Goal: Check status: Check status

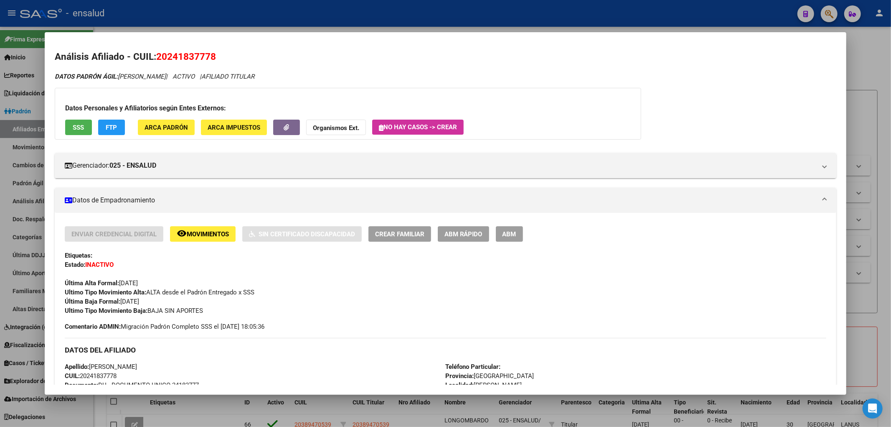
scroll to position [105, 0]
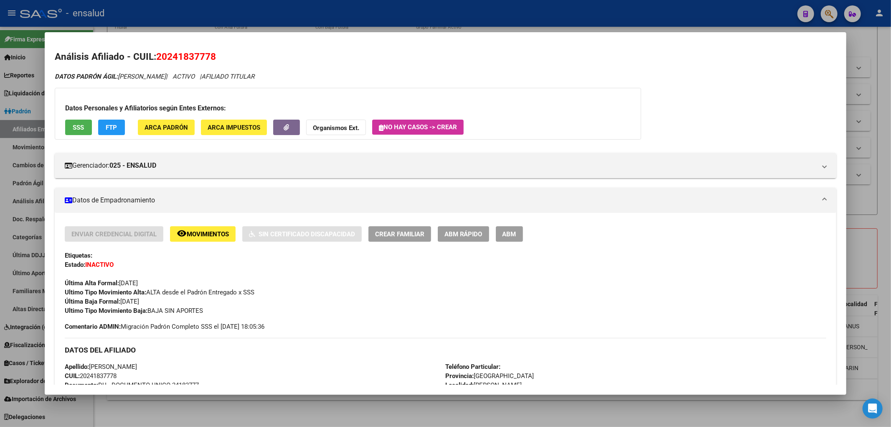
click at [753, 15] on div at bounding box center [445, 213] width 891 height 427
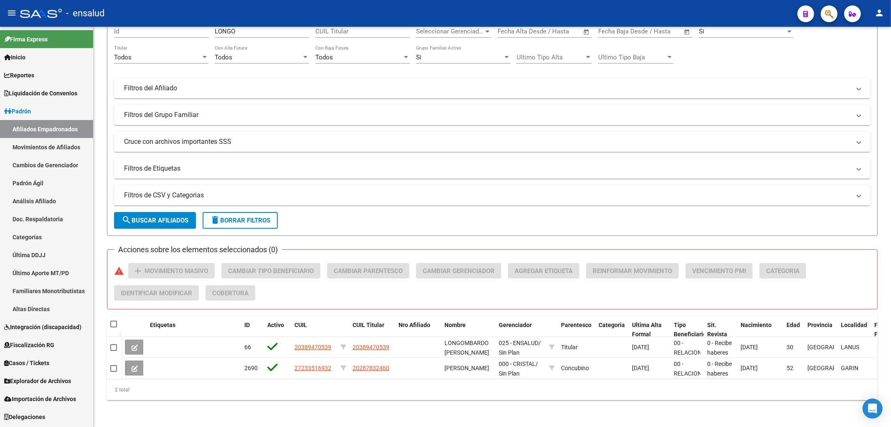
scroll to position [84, 0]
click at [870, 412] on icon "Open Intercom Messenger" at bounding box center [872, 408] width 11 height 11
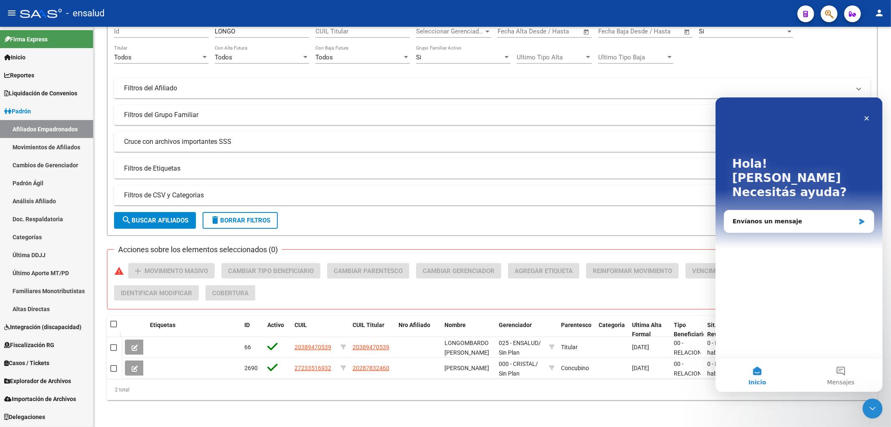
scroll to position [0, 0]
click at [847, 378] on span "Mensajes" at bounding box center [840, 381] width 27 height 6
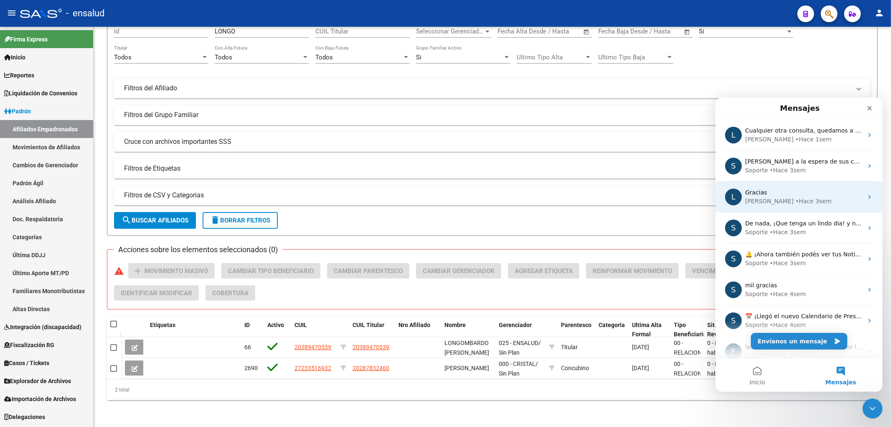
click at [808, 190] on div "Gracias" at bounding box center [804, 192] width 118 height 9
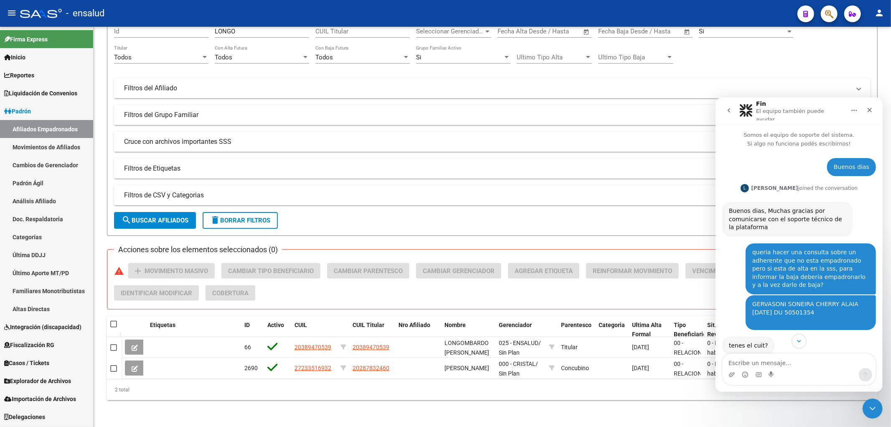
scroll to position [135, 0]
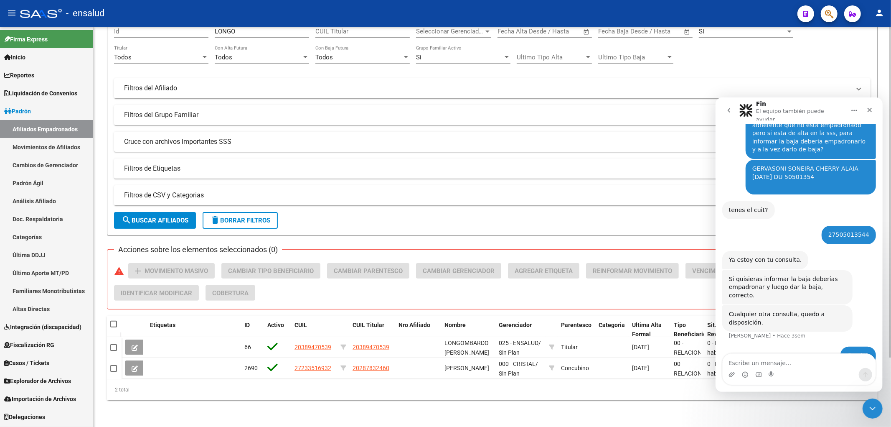
click at [604, 294] on div "Acciones sobre los elementos seleccionados (0) warning add Movimiento Masivo Ca…" at bounding box center [495, 285] width 763 height 44
click at [726, 108] on icon "go back" at bounding box center [728, 110] width 7 height 7
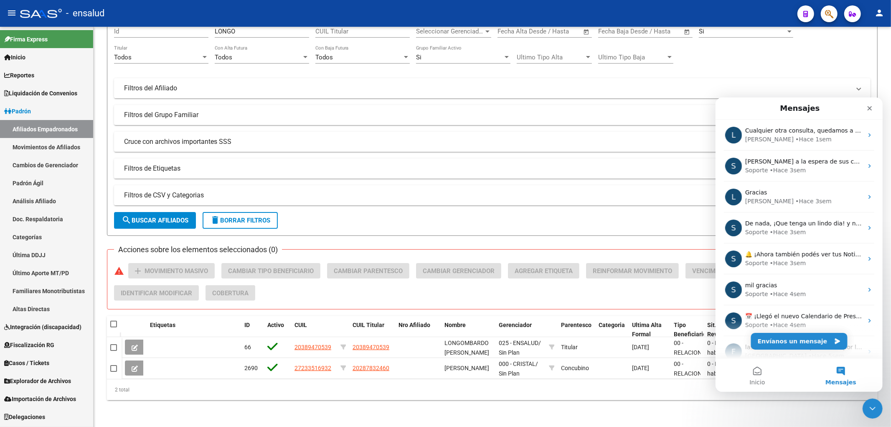
scroll to position [0, 0]
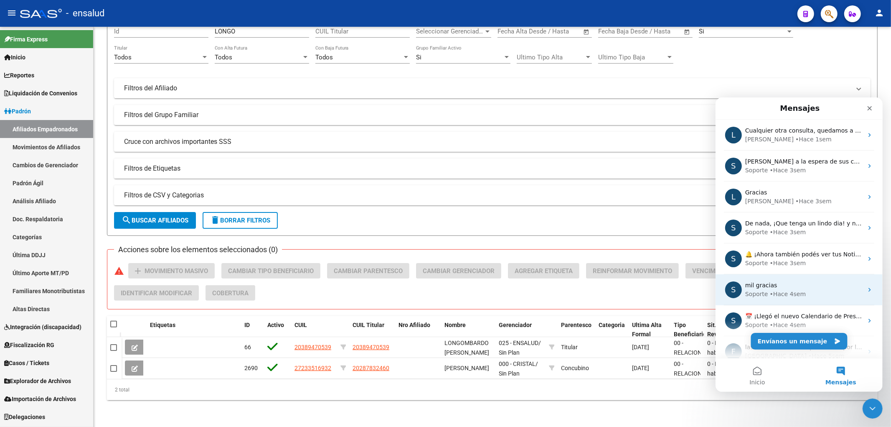
click at [796, 294] on div "• Hace 4sem" at bounding box center [788, 293] width 36 height 9
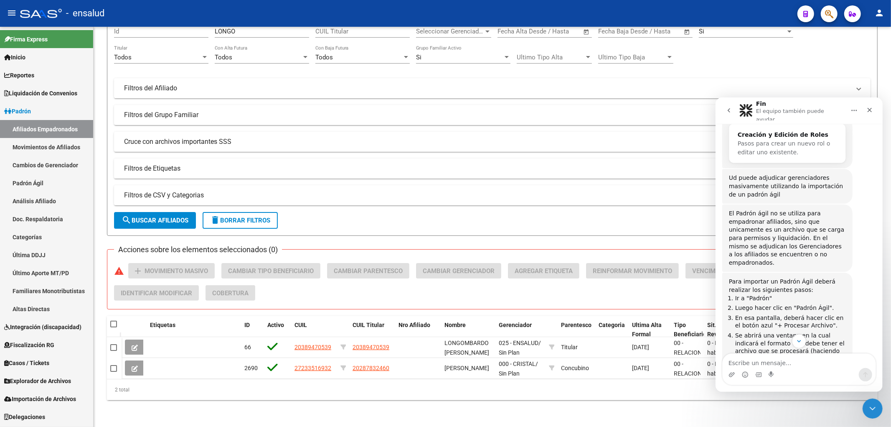
scroll to position [158, 0]
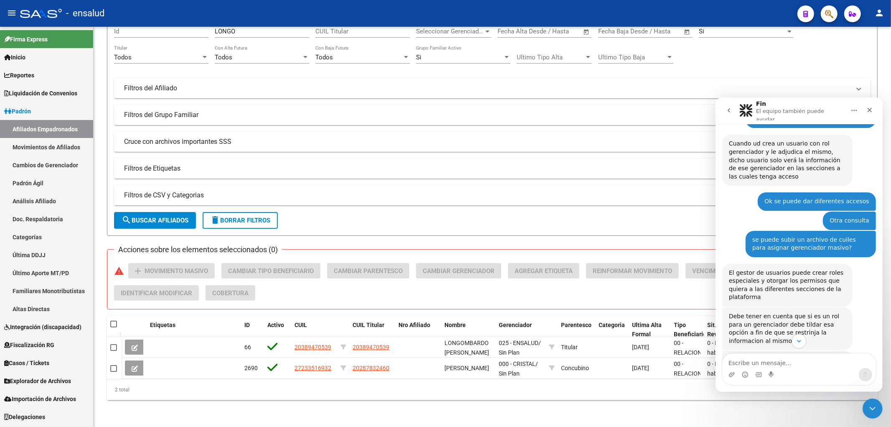
click at [726, 108] on icon "go back" at bounding box center [728, 110] width 7 height 7
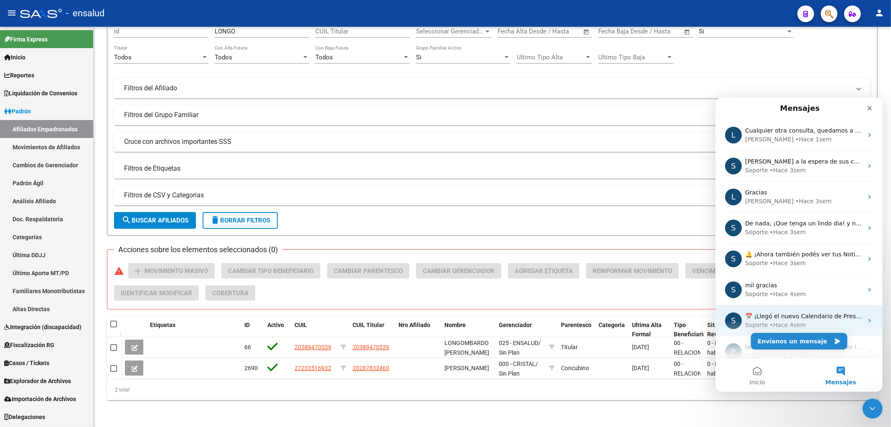
scroll to position [104, 0]
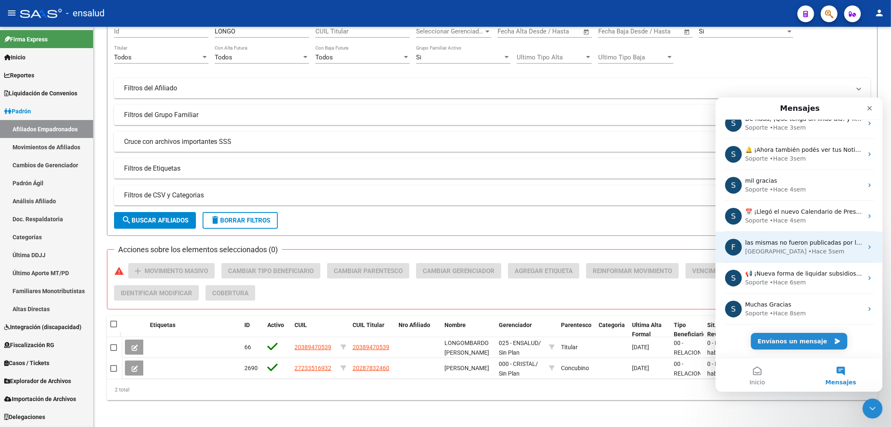
click at [804, 252] on div "[GEOGRAPHIC_DATA][PERSON_NAME] 5sem" at bounding box center [804, 250] width 118 height 9
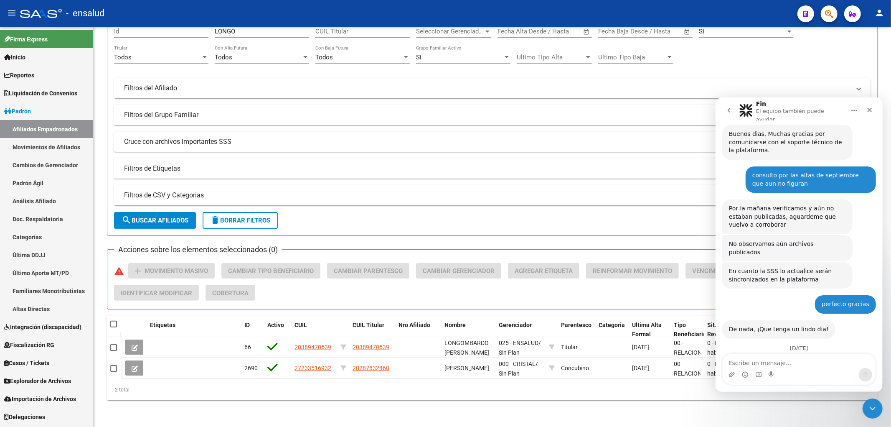
scroll to position [186, 0]
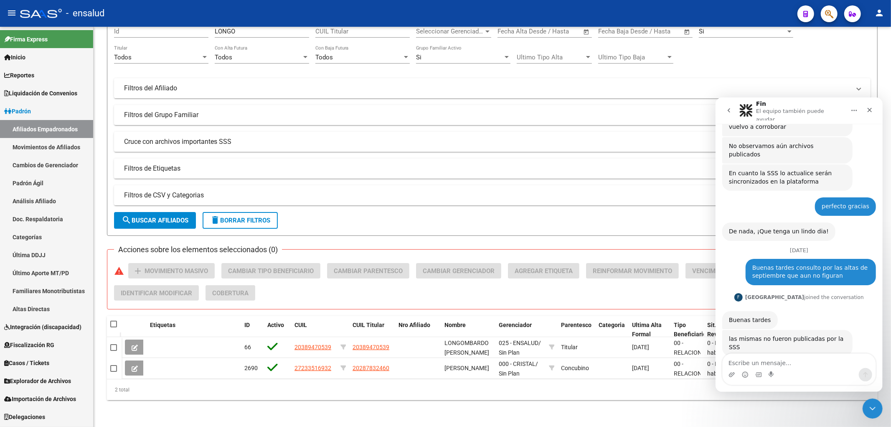
click at [58, 381] on span "Explorador de Archivos" at bounding box center [37, 380] width 67 height 9
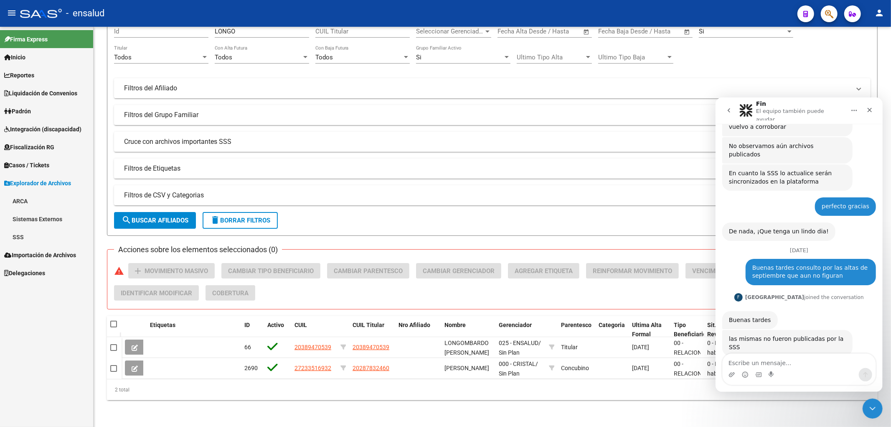
click at [24, 231] on link "SSS" at bounding box center [46, 237] width 93 height 18
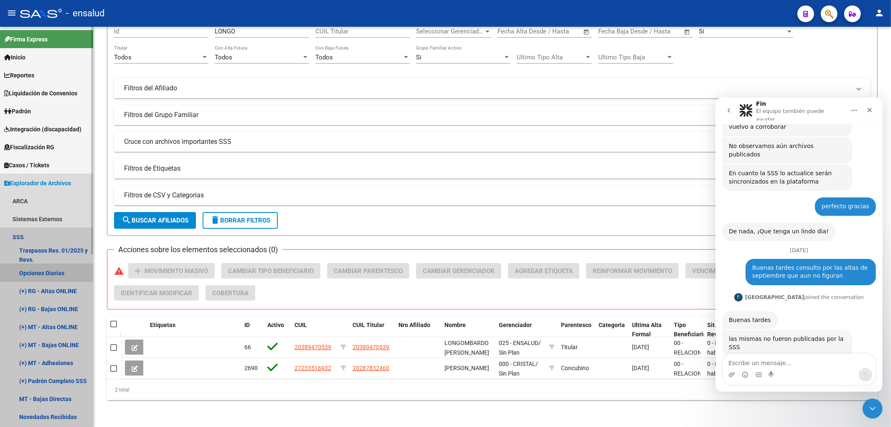
click at [46, 274] on link "Opciones Diarias" at bounding box center [46, 273] width 93 height 18
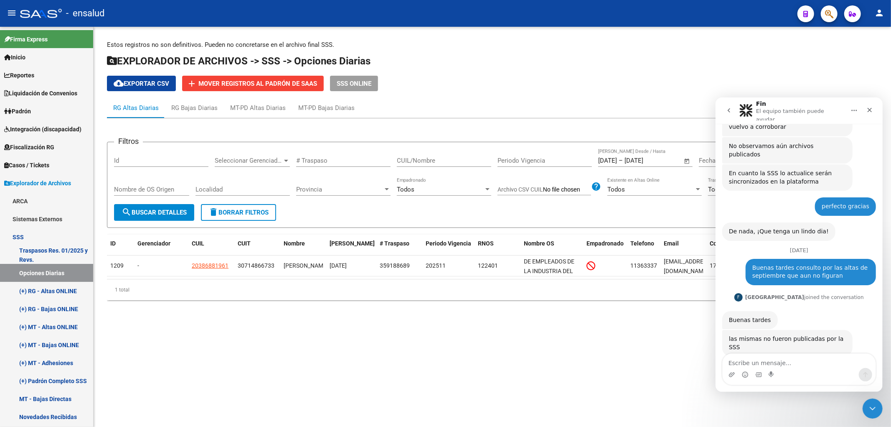
click at [311, 384] on mat-sidenav-content "Estos registros no son definitivos. Pueden no concretarse en el archivo final S…" at bounding box center [492, 227] width 797 height 400
click at [868, 110] on icon "Cerrar" at bounding box center [869, 109] width 7 height 7
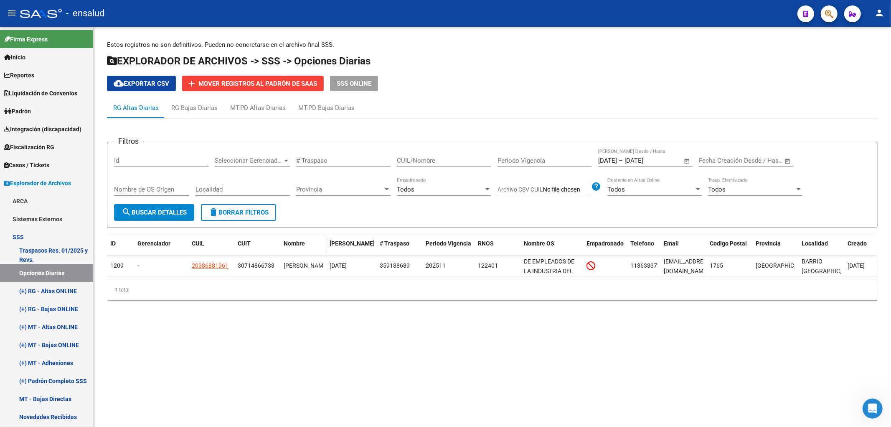
scroll to position [186, 0]
click at [185, 112] on div "RG Bajas Diarias" at bounding box center [194, 107] width 46 height 9
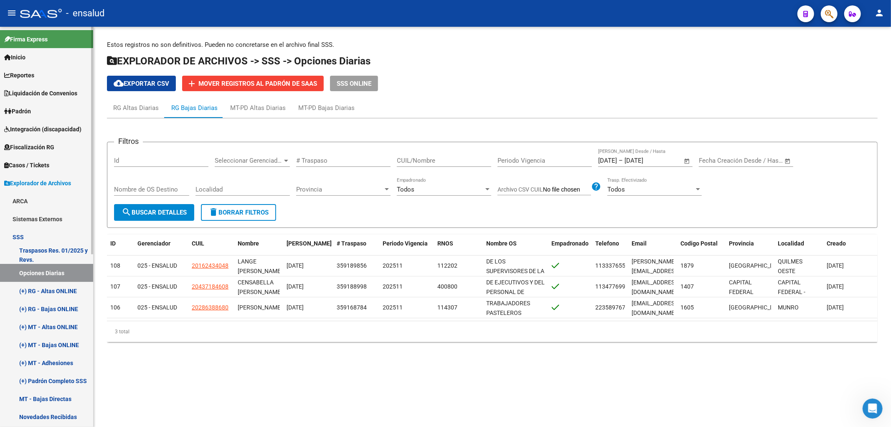
click at [49, 290] on link "(+) RG - Altas ONLINE" at bounding box center [46, 291] width 93 height 18
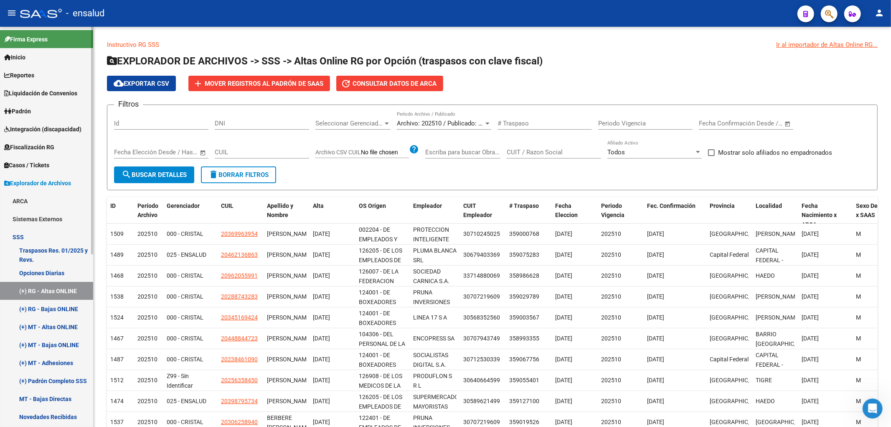
click at [56, 311] on link "(+) RG - Bajas ONLINE" at bounding box center [46, 309] width 93 height 18
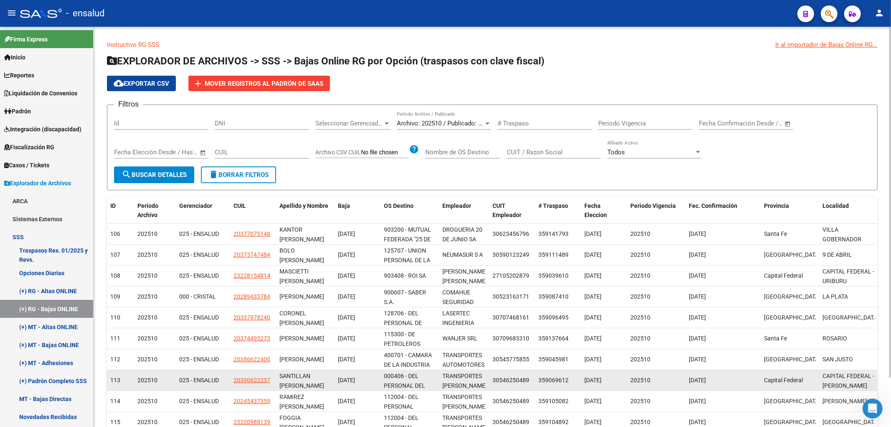
scroll to position [56, 0]
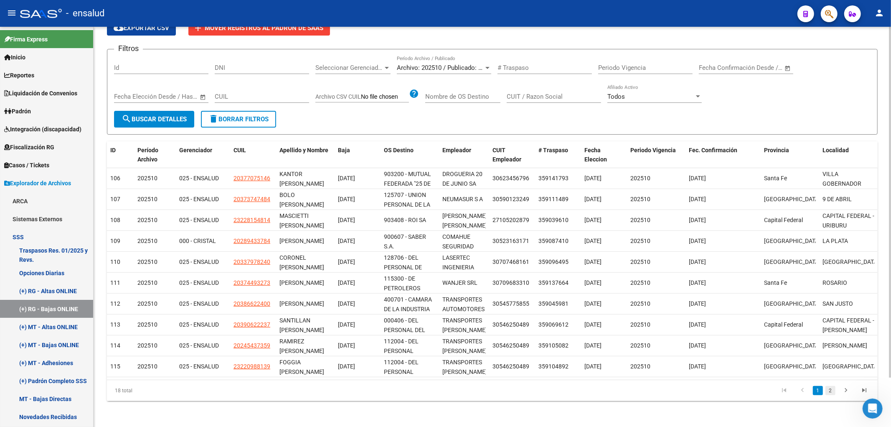
click at [828, 389] on link "2" at bounding box center [830, 390] width 10 height 9
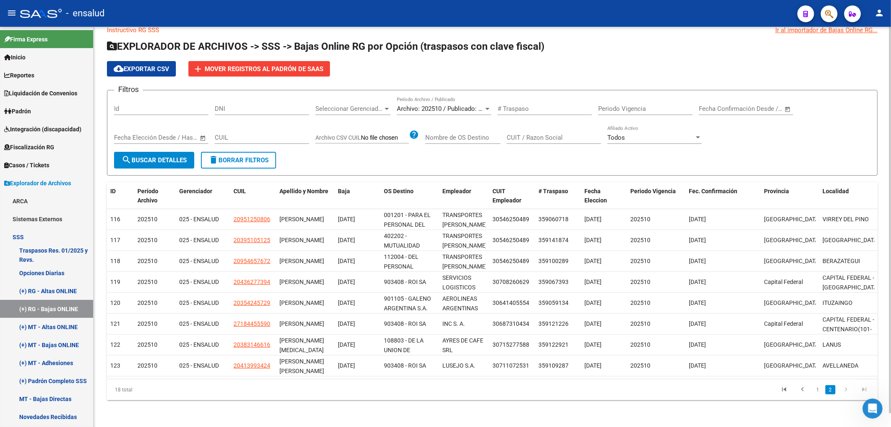
scroll to position [14, 0]
click at [35, 112] on link "Padrón" at bounding box center [46, 111] width 93 height 18
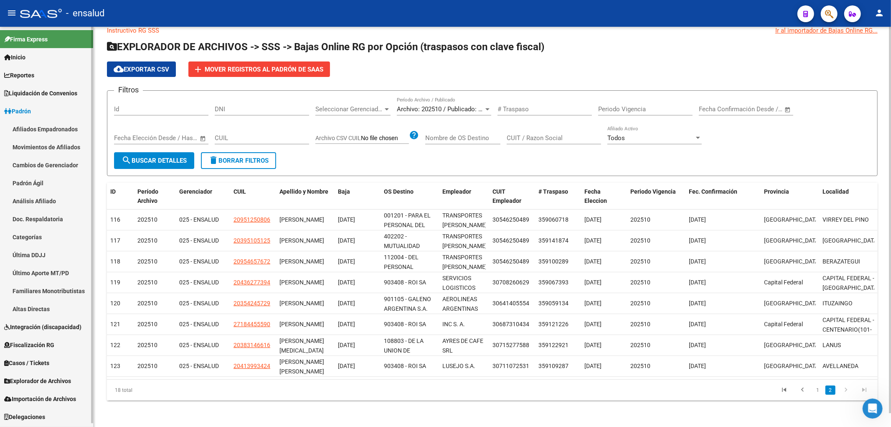
click at [36, 127] on link "Afiliados Empadronados" at bounding box center [46, 129] width 93 height 18
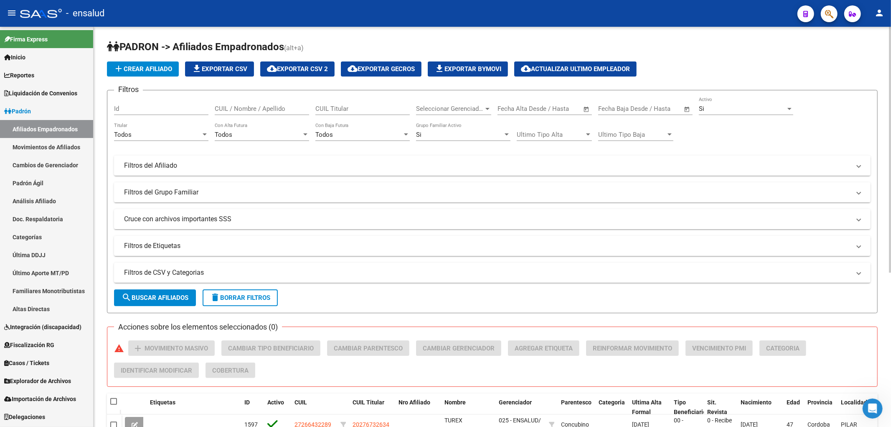
drag, startPoint x: 287, startPoint y: 102, endPoint x: 270, endPoint y: 107, distance: 17.6
paste input "94676293"
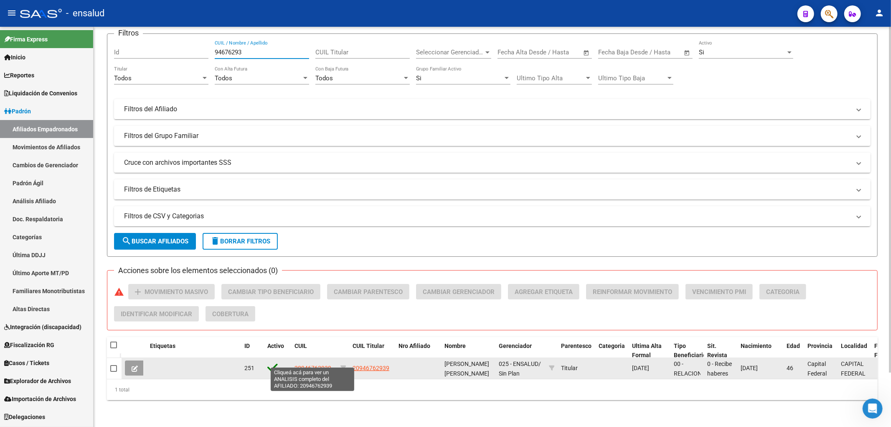
type input "94676293"
click at [315, 364] on span "20946762939" at bounding box center [313, 367] width 37 height 7
type textarea "20946762939"
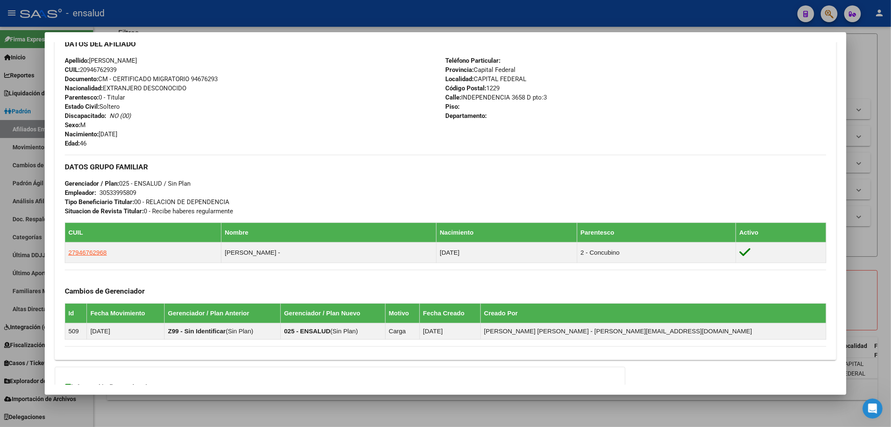
scroll to position [364, 0]
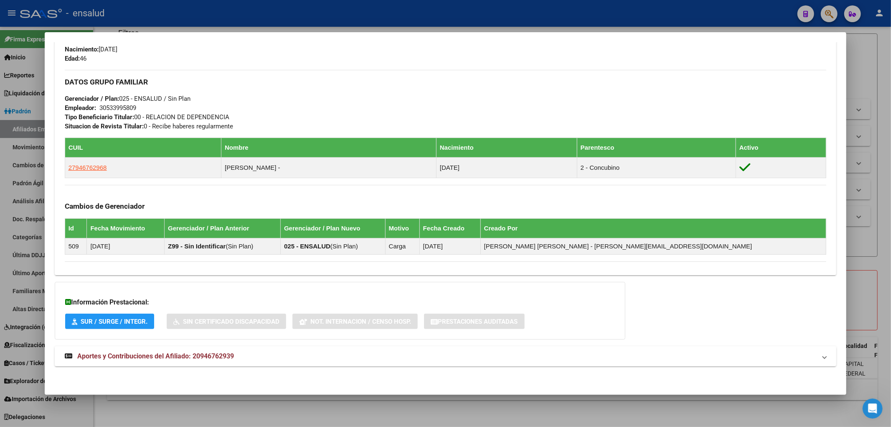
click at [197, 353] on span "Aportes y Contribuciones del Afiliado: 20946762939" at bounding box center [155, 356] width 157 height 8
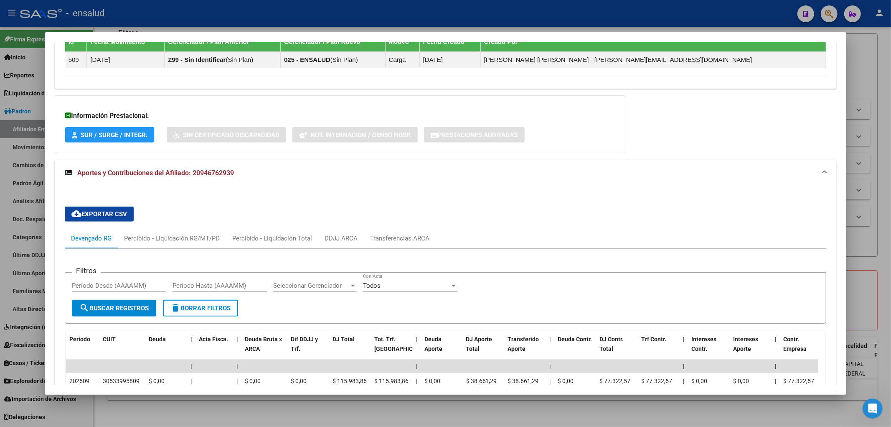
scroll to position [735, 0]
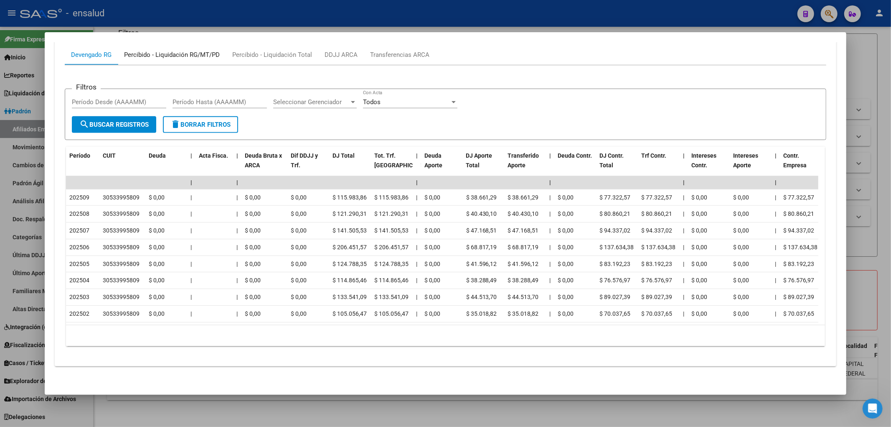
click at [156, 53] on div "Percibido - Liquidación RG/MT/PD" at bounding box center [172, 54] width 96 height 9
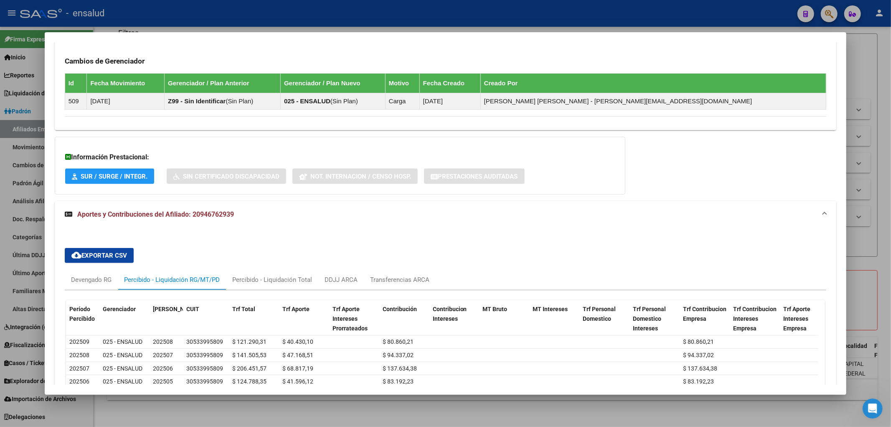
scroll to position [635, 0]
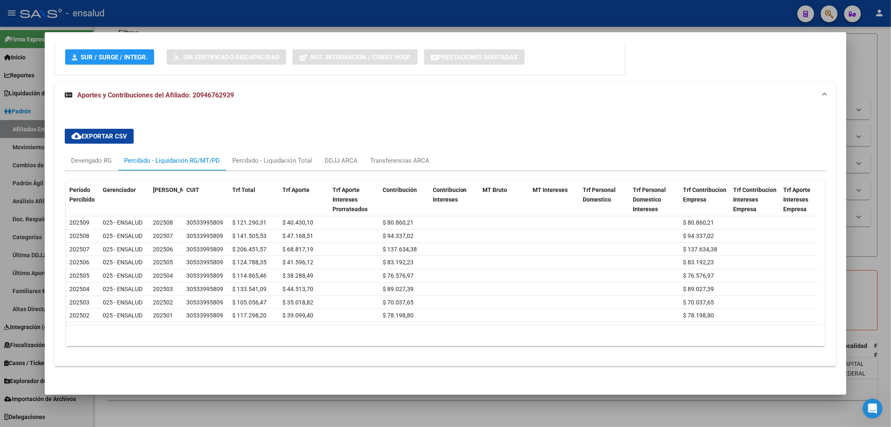
click at [876, 136] on div at bounding box center [445, 213] width 891 height 427
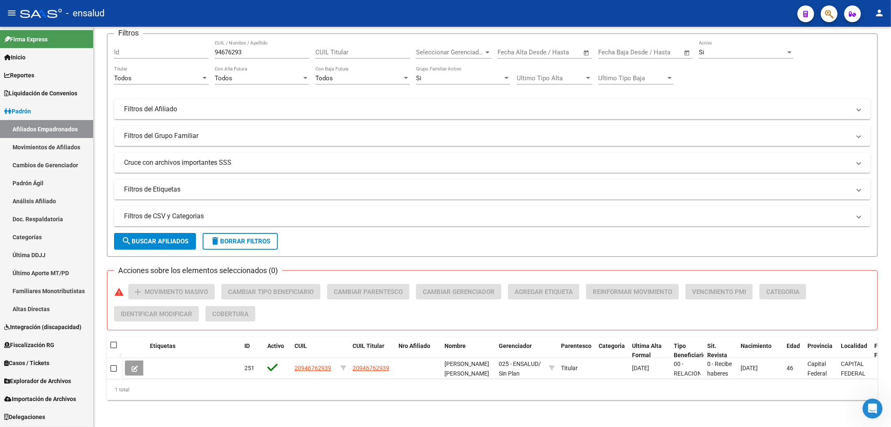
click at [38, 132] on link "Afiliados Empadronados" at bounding box center [46, 129] width 93 height 18
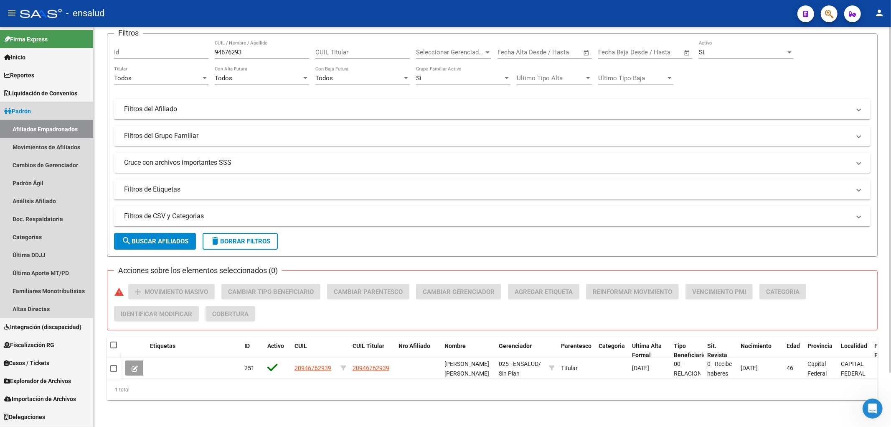
scroll to position [0, 0]
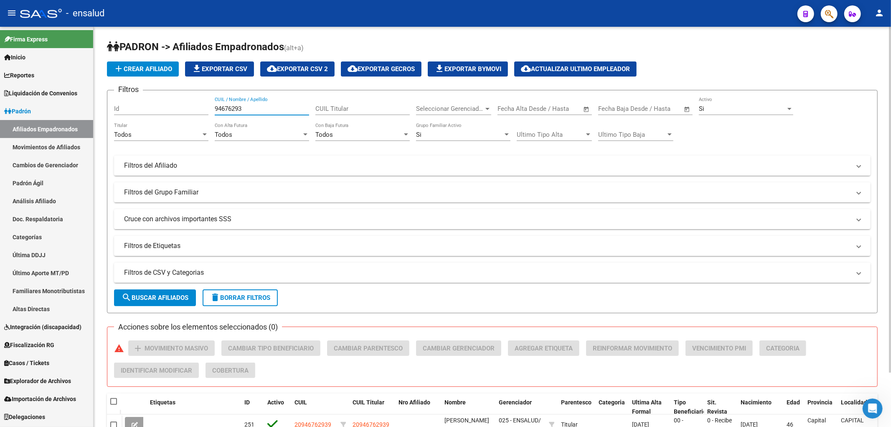
click at [260, 111] on input "94676293" at bounding box center [262, 109] width 94 height 8
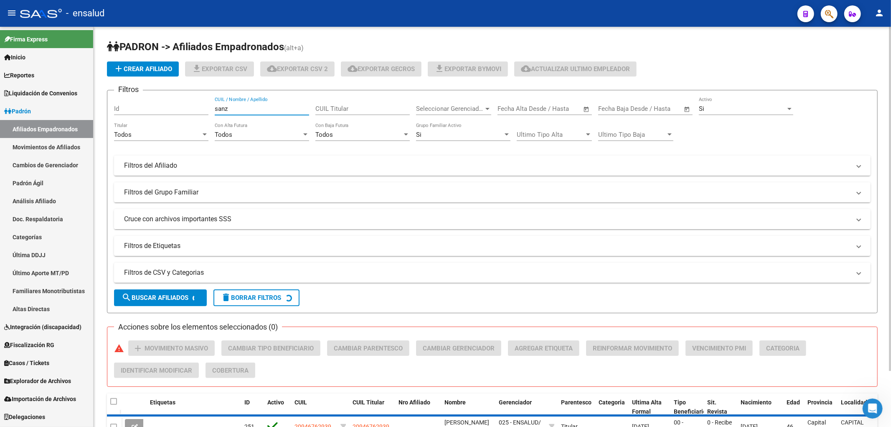
scroll to position [63, 0]
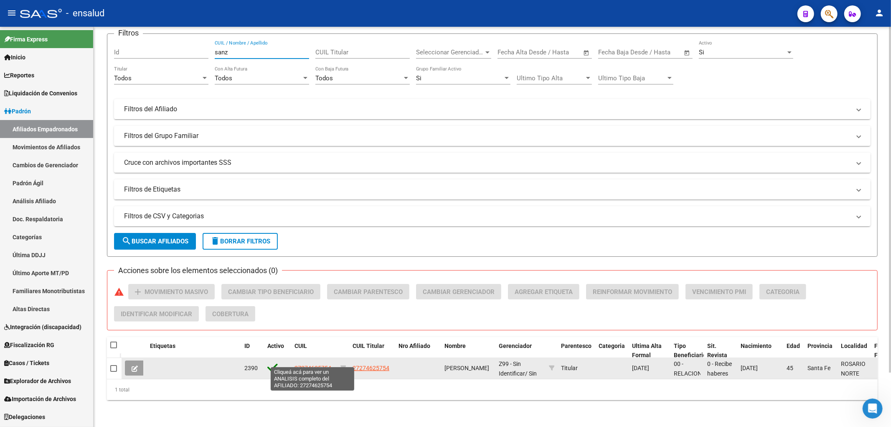
type input "sanz"
click at [303, 364] on span "27274625754" at bounding box center [313, 367] width 37 height 7
type textarea "27274625754"
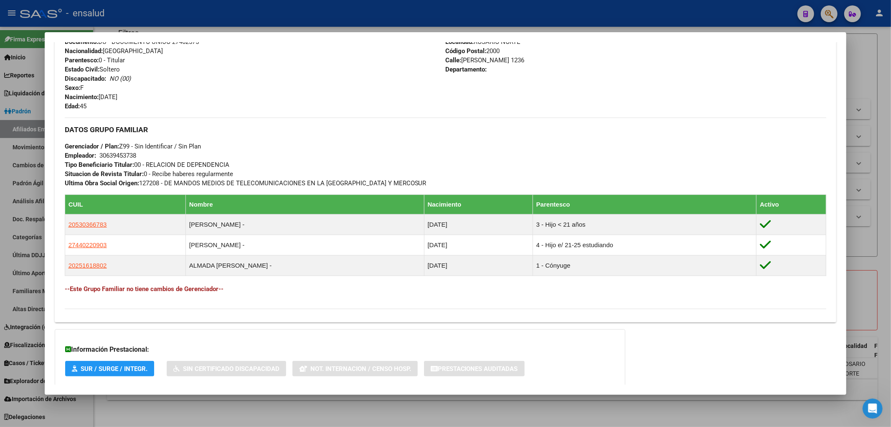
scroll to position [373, 0]
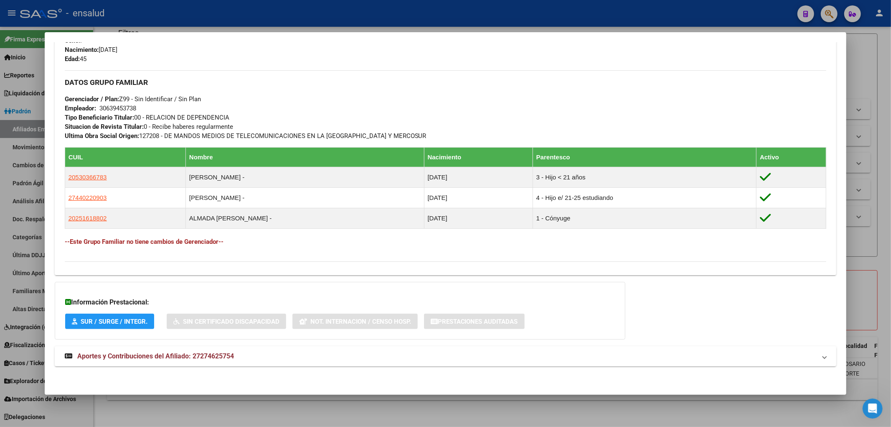
click at [153, 356] on span "Aportes y Contribuciones del Afiliado: 27274625754" at bounding box center [155, 356] width 157 height 8
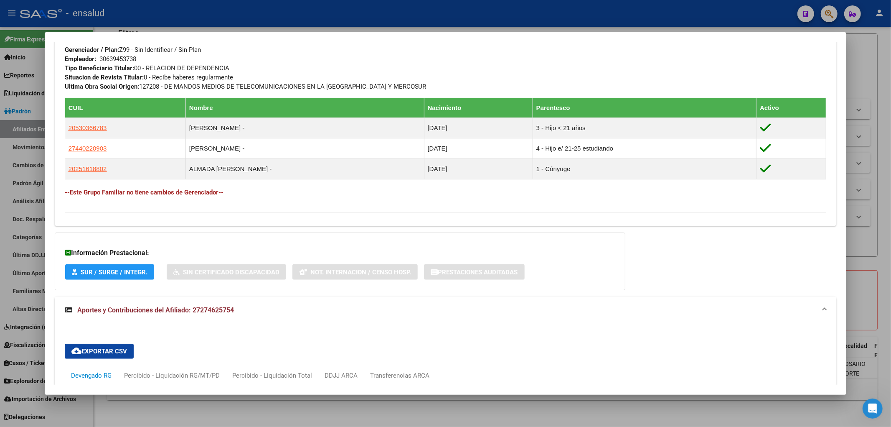
scroll to position [653, 0]
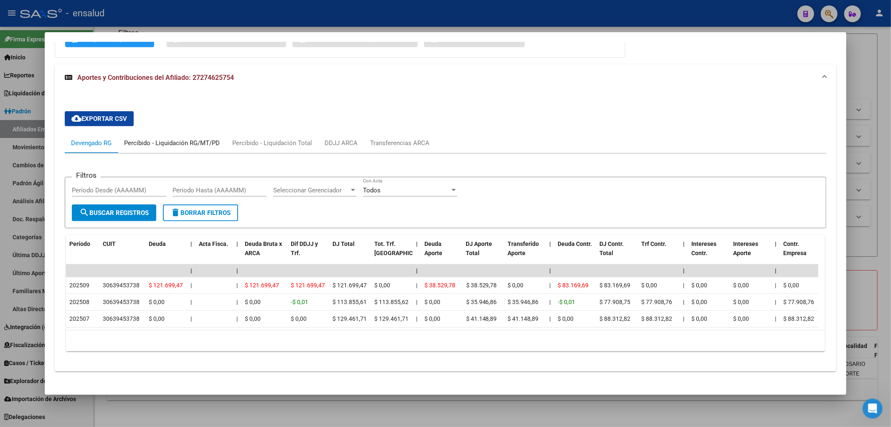
click at [178, 139] on div "Percibido - Liquidación RG/MT/PD" at bounding box center [172, 142] width 96 height 9
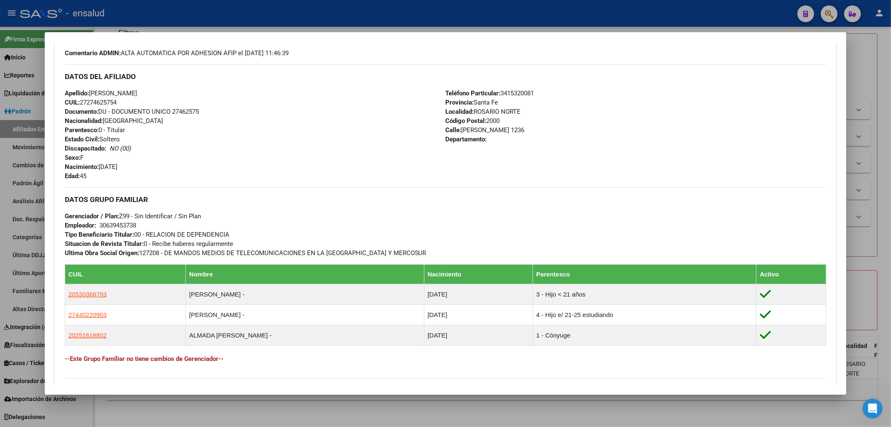
scroll to position [0, 0]
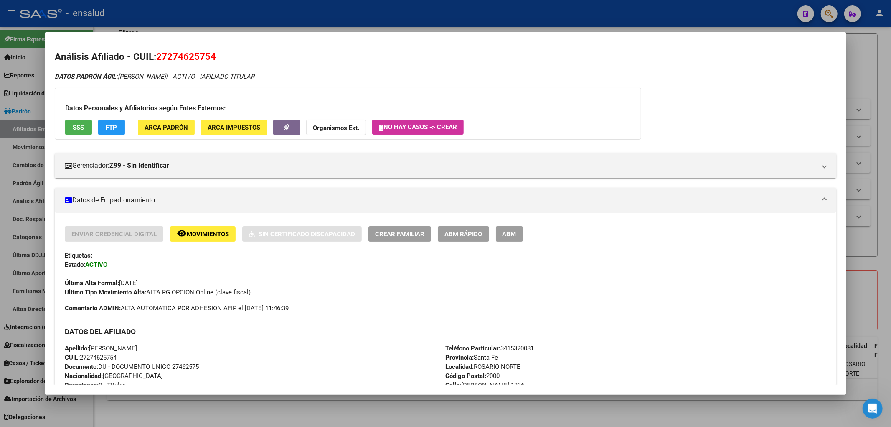
click at [891, 176] on div at bounding box center [445, 213] width 891 height 427
